Goal: Information Seeking & Learning: Check status

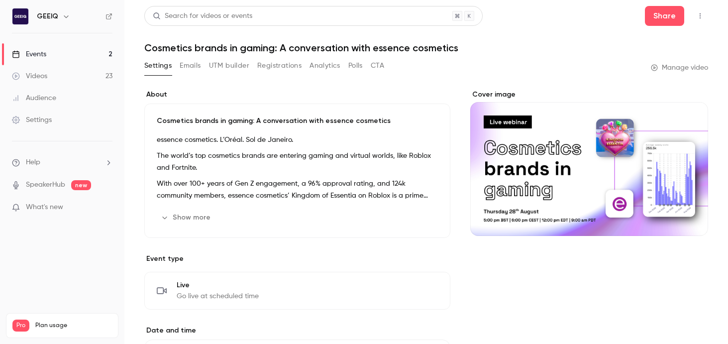
click at [72, 49] on link "Events 2" at bounding box center [62, 54] width 124 height 22
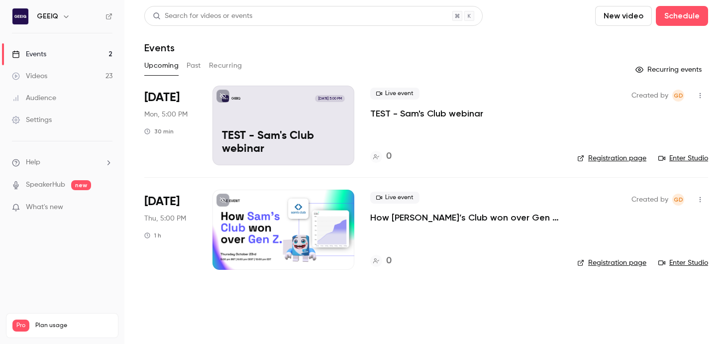
click at [224, 66] on button "Recurring" at bounding box center [225, 66] width 33 height 16
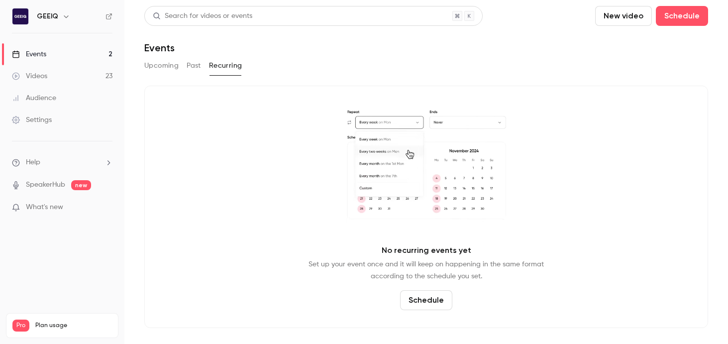
click at [63, 52] on link "Events 2" at bounding box center [62, 54] width 124 height 22
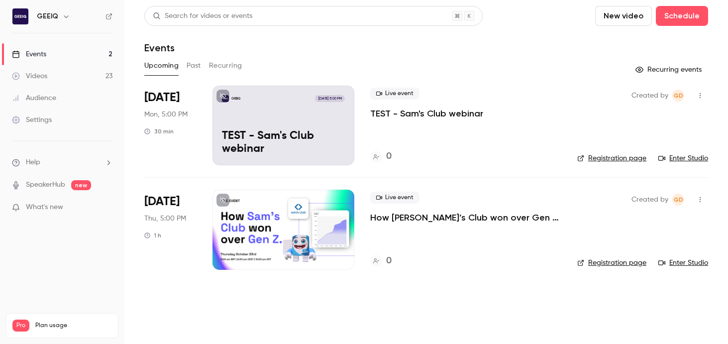
click at [219, 73] on button "Recurring" at bounding box center [225, 66] width 33 height 16
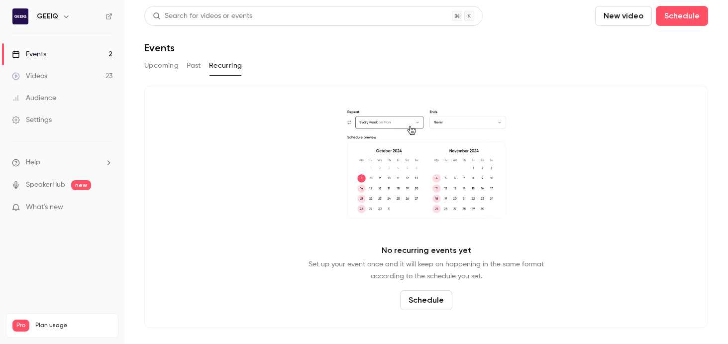
click at [196, 68] on button "Past" at bounding box center [194, 66] width 14 height 16
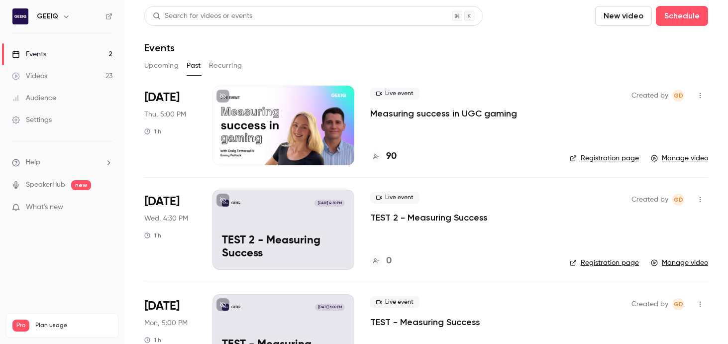
click at [420, 115] on p "Measuring success in UGC gaming" at bounding box center [443, 113] width 147 height 12
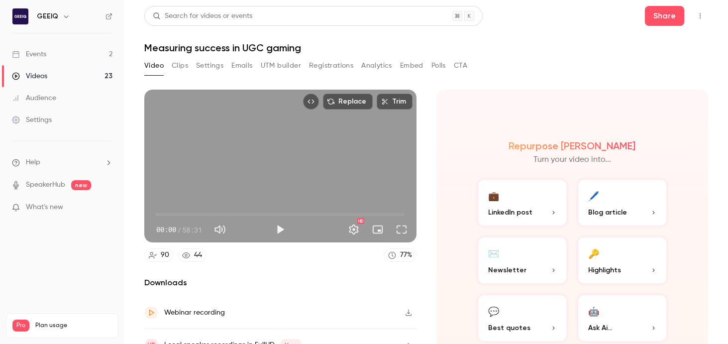
click at [187, 66] on button "Clips" at bounding box center [180, 66] width 16 height 16
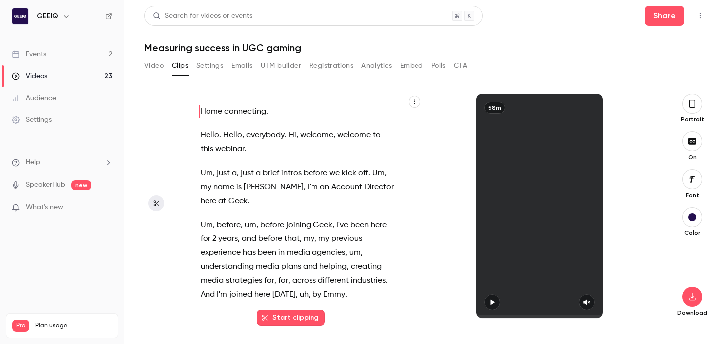
click at [149, 64] on button "Video" at bounding box center [153, 66] width 19 height 16
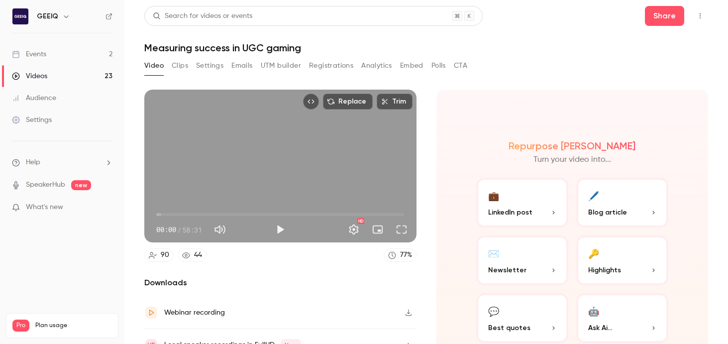
click at [382, 67] on button "Analytics" at bounding box center [376, 66] width 31 height 16
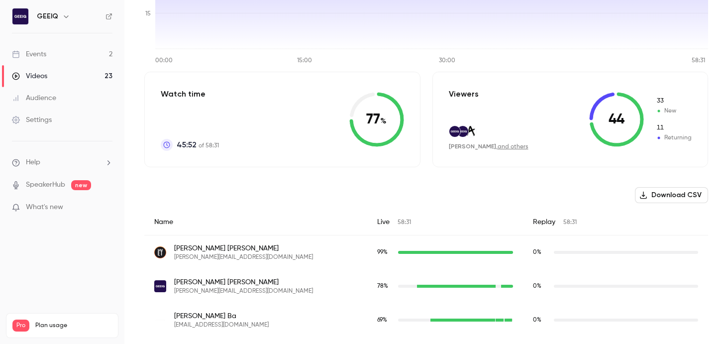
scroll to position [177, 0]
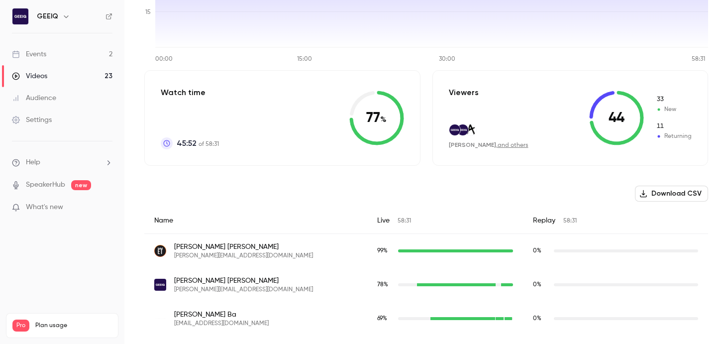
click at [617, 117] on icon at bounding box center [616, 118] width 55 height 55
click at [618, 122] on icon at bounding box center [616, 118] width 55 height 55
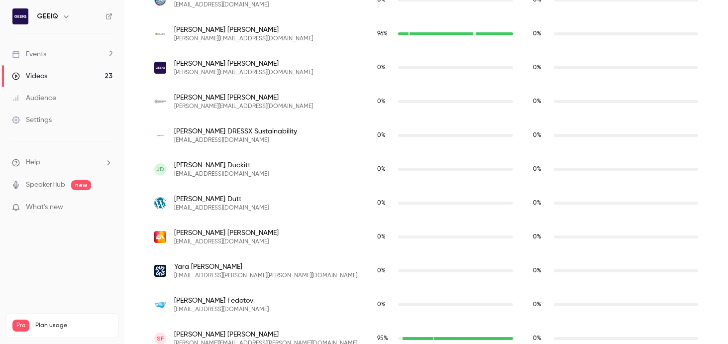
scroll to position [911, 0]
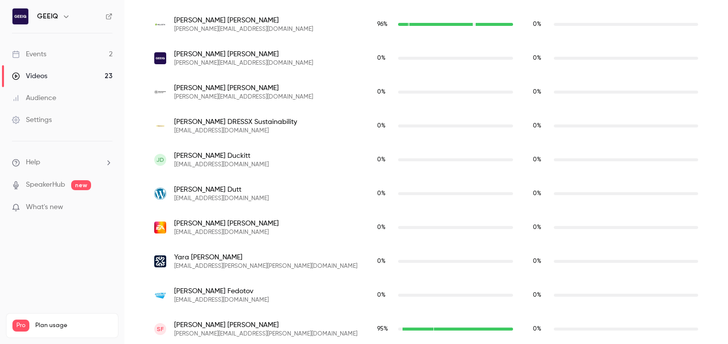
click at [64, 79] on link "Videos 23" at bounding box center [62, 76] width 124 height 22
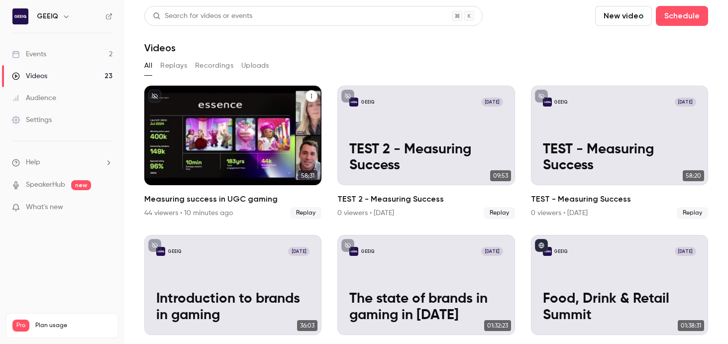
click at [216, 201] on h2 "Measuring success in UGC gaming" at bounding box center [232, 199] width 177 height 12
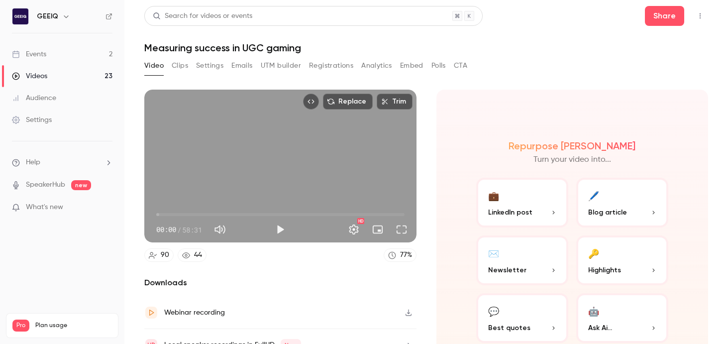
click at [345, 70] on button "Registrations" at bounding box center [331, 66] width 44 height 16
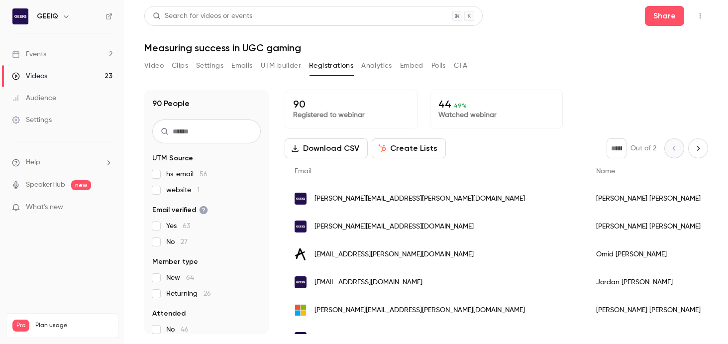
click at [451, 104] on p "44 49 %" at bounding box center [496, 104] width 116 height 12
click at [461, 103] on span "49 %" at bounding box center [460, 105] width 13 height 7
click at [221, 65] on button "Settings" at bounding box center [209, 66] width 27 height 16
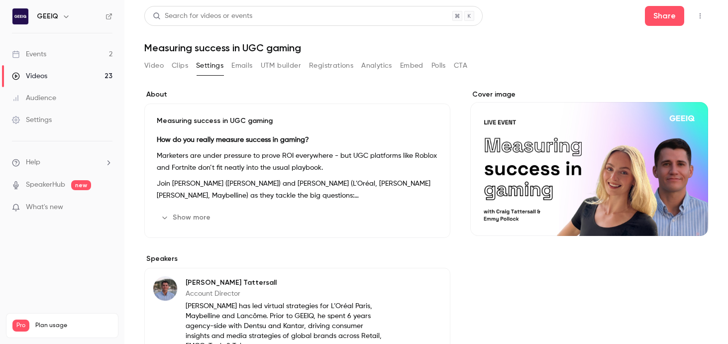
click at [250, 64] on button "Emails" at bounding box center [241, 66] width 21 height 16
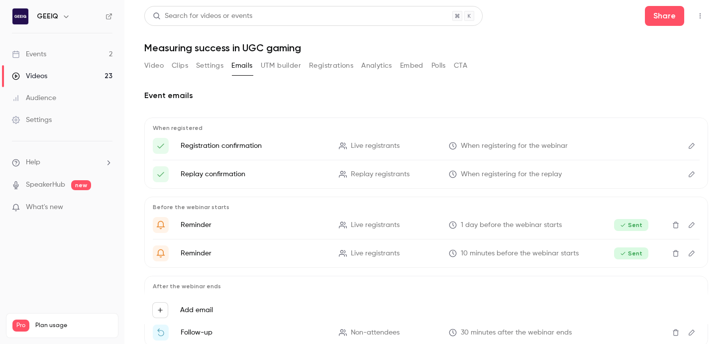
click at [293, 69] on button "UTM builder" at bounding box center [281, 66] width 40 height 16
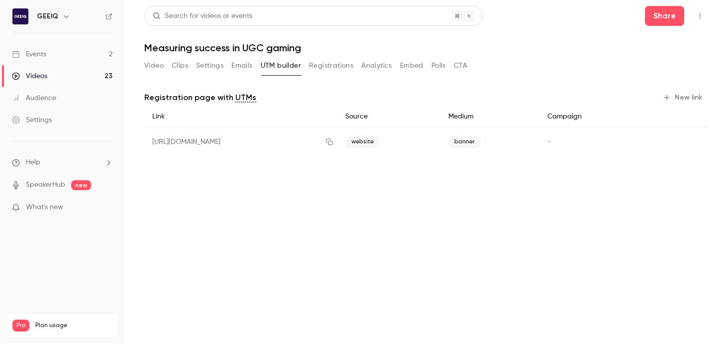
click at [320, 68] on button "Registrations" at bounding box center [331, 66] width 44 height 16
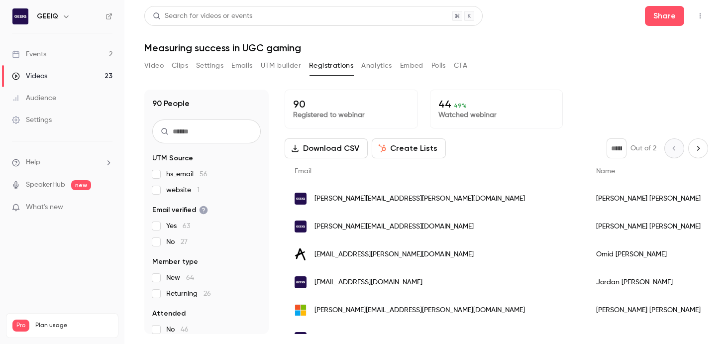
click at [369, 65] on button "Analytics" at bounding box center [376, 66] width 31 height 16
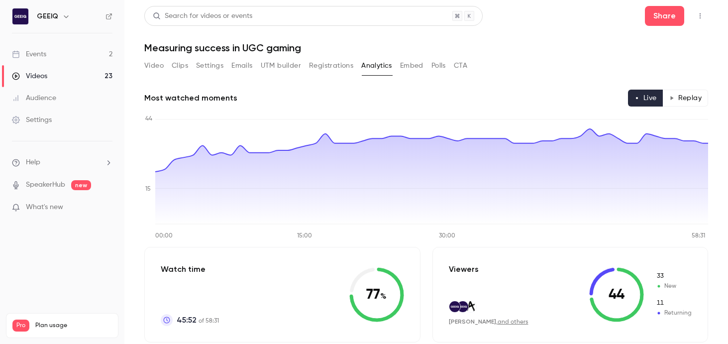
click at [338, 64] on button "Registrations" at bounding box center [331, 66] width 44 height 16
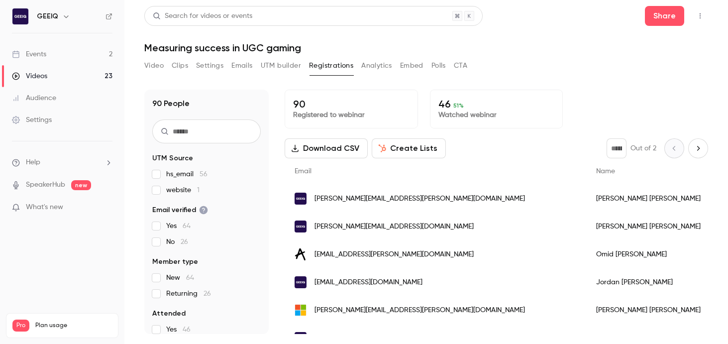
click at [611, 98] on div "90 Registered to webinar 46 51 % Watched webinar" at bounding box center [496, 109] width 423 height 39
click at [596, 80] on div "90 People UTM Source hs_email 56 website 1 Email verified Yes 64 No 26 Member t…" at bounding box center [426, 206] width 564 height 256
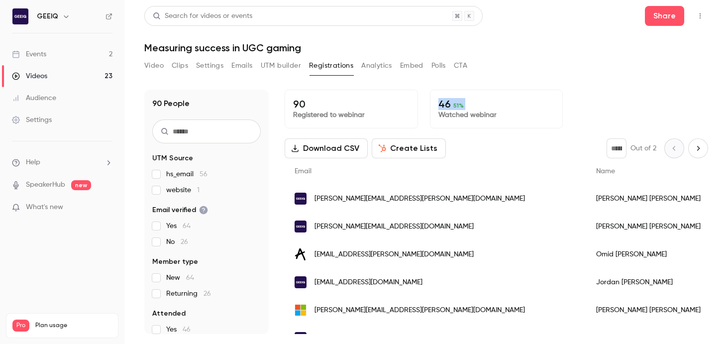
click at [597, 94] on div "90 Registered to webinar 46 51 % Watched webinar" at bounding box center [496, 109] width 423 height 39
